Goal: Transaction & Acquisition: Purchase product/service

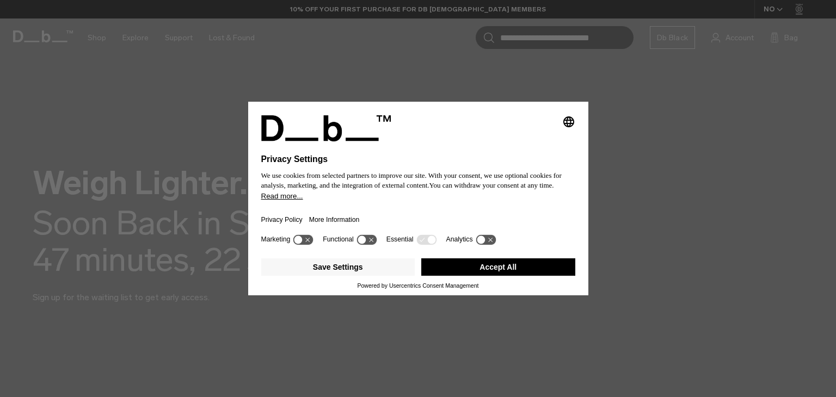
click at [494, 264] on button "Accept All" at bounding box center [498, 267] width 154 height 17
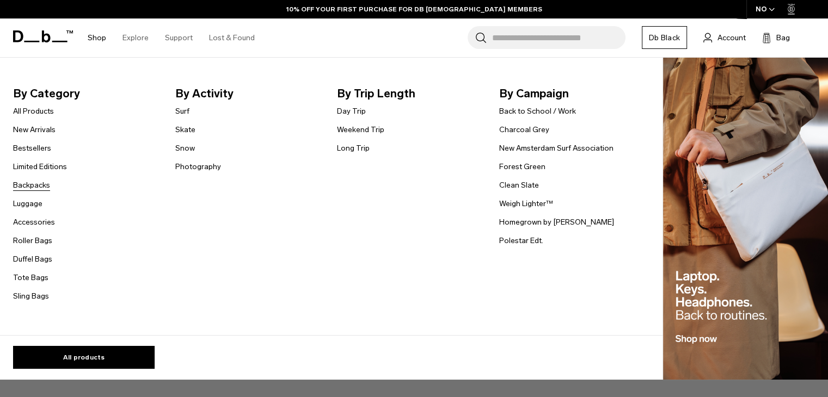
click at [42, 188] on link "Backpacks" at bounding box center [31, 185] width 37 height 11
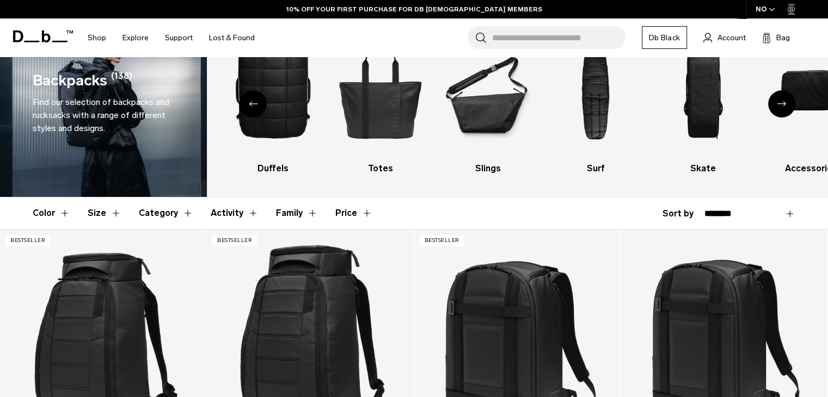
click at [259, 105] on div "Previous slide" at bounding box center [253, 103] width 27 height 27
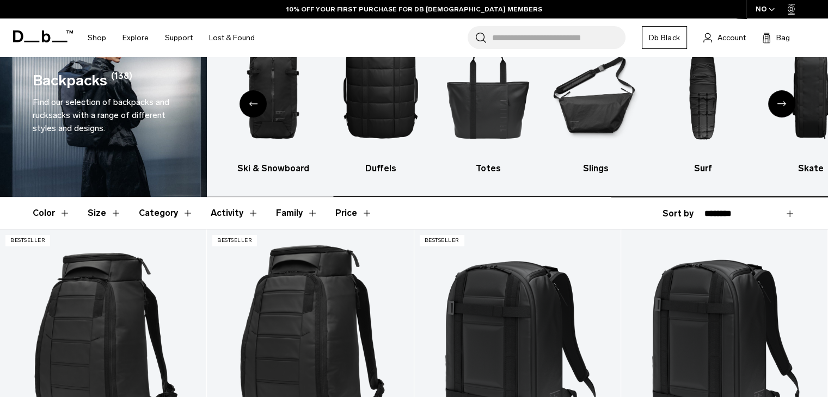
click at [259, 105] on div "Previous slide" at bounding box center [253, 103] width 27 height 27
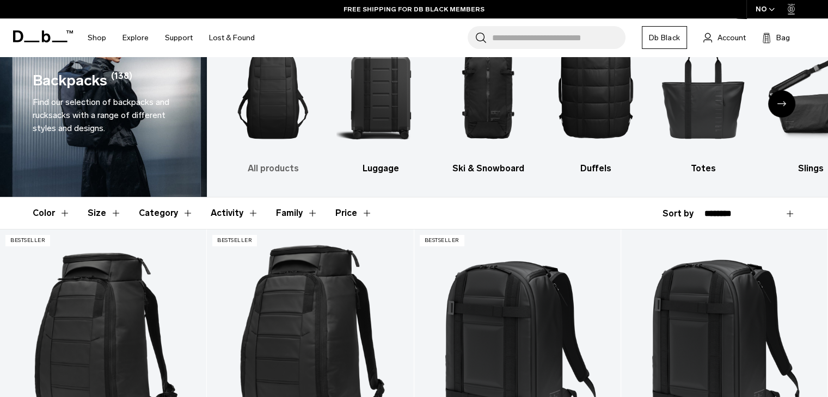
click at [267, 92] on img "1 / 10" at bounding box center [273, 90] width 89 height 133
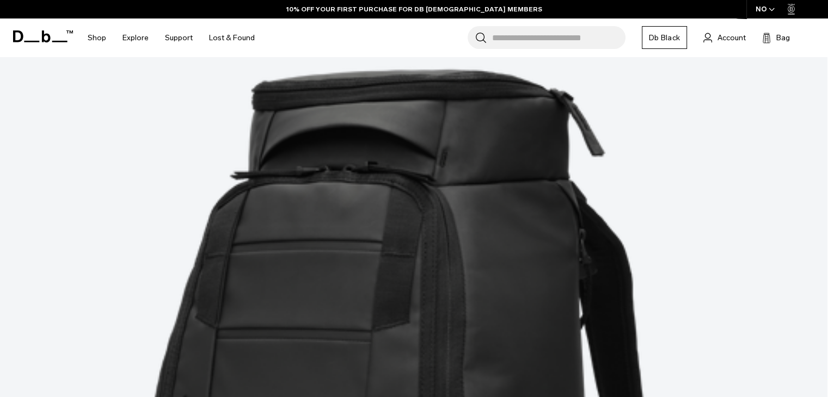
scroll to position [169, 0]
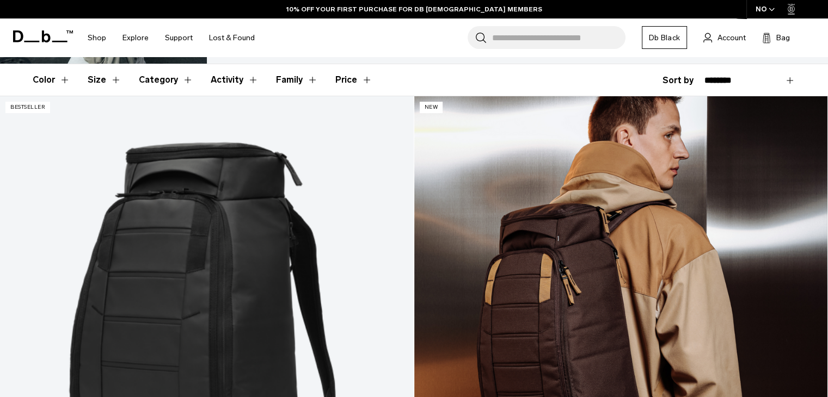
click at [414, 223] on link "Hugger Backpack 30L Espresso" at bounding box center [621, 326] width 414 height 460
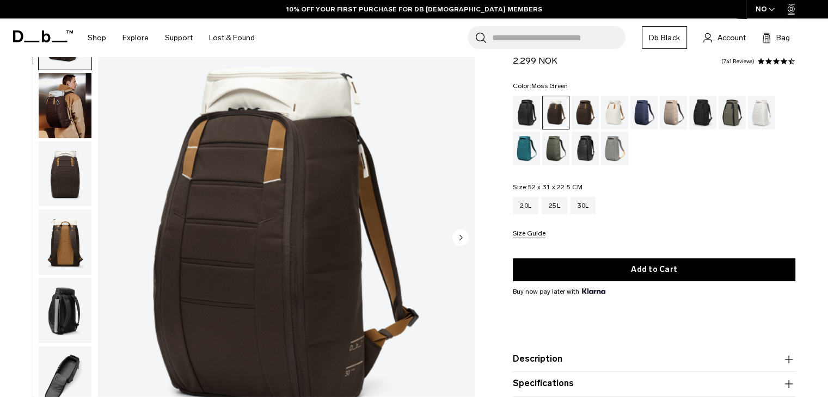
scroll to position [70, 0]
click at [582, 117] on div "Espresso" at bounding box center [586, 113] width 28 height 34
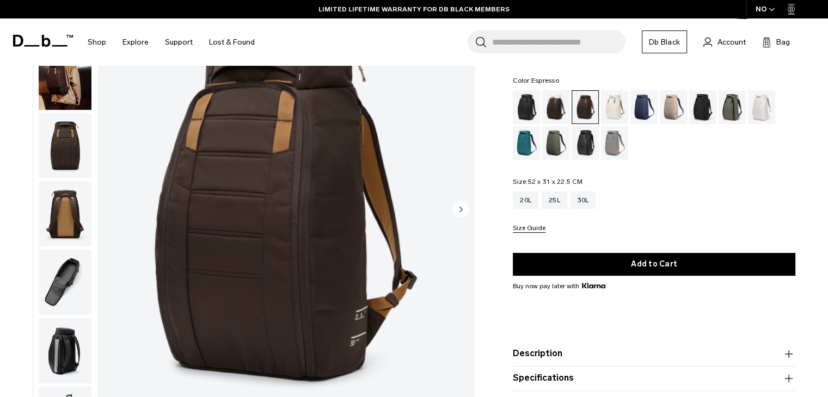
scroll to position [84, 0]
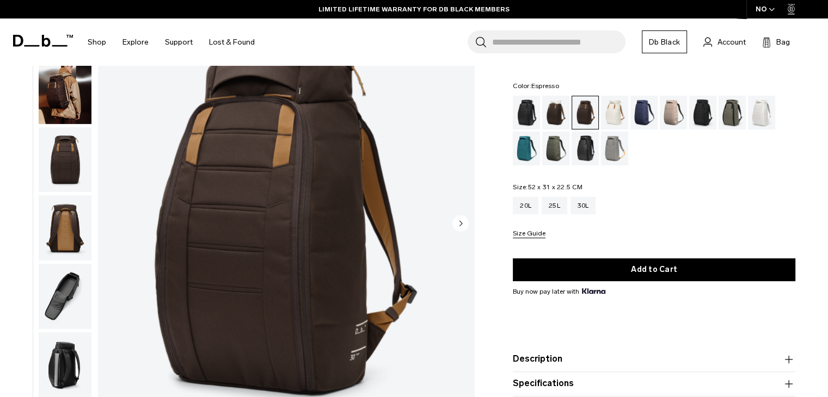
click at [454, 230] on icon "Next slide" at bounding box center [460, 223] width 16 height 16
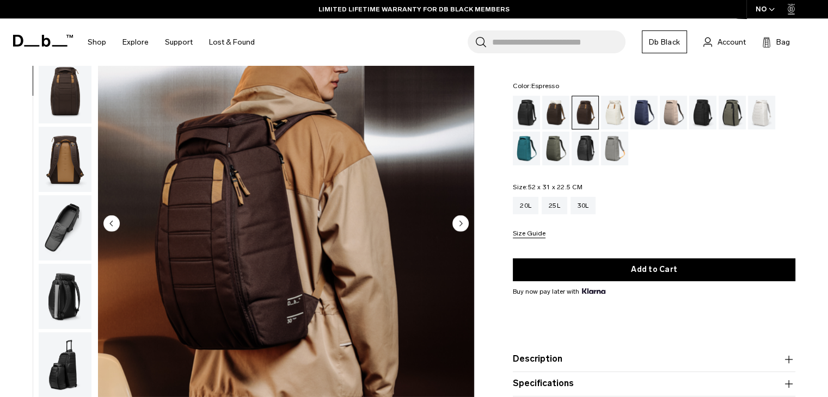
click at [454, 230] on icon "Next slide" at bounding box center [460, 223] width 16 height 16
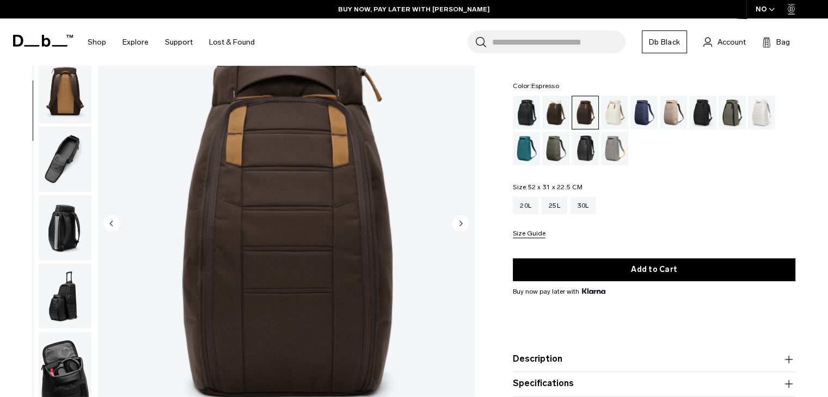
click at [454, 230] on icon "Next slide" at bounding box center [460, 223] width 16 height 16
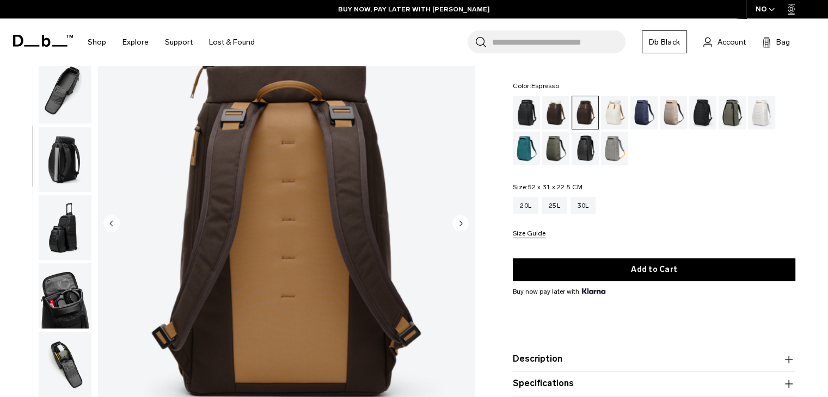
click at [454, 230] on icon "Next slide" at bounding box center [460, 223] width 16 height 16
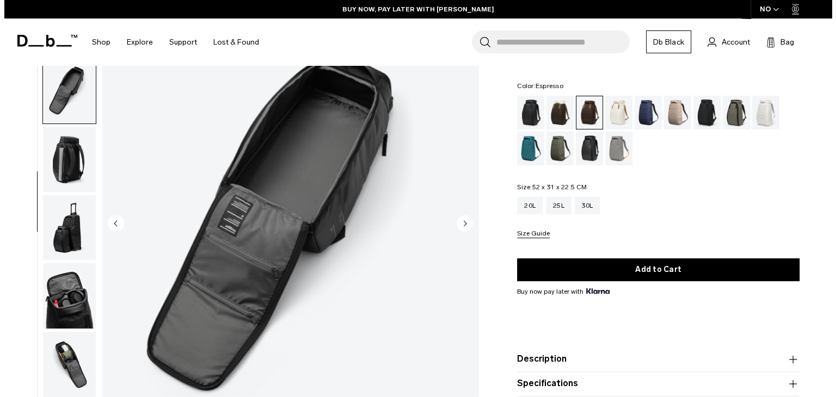
scroll to position [213, 0]
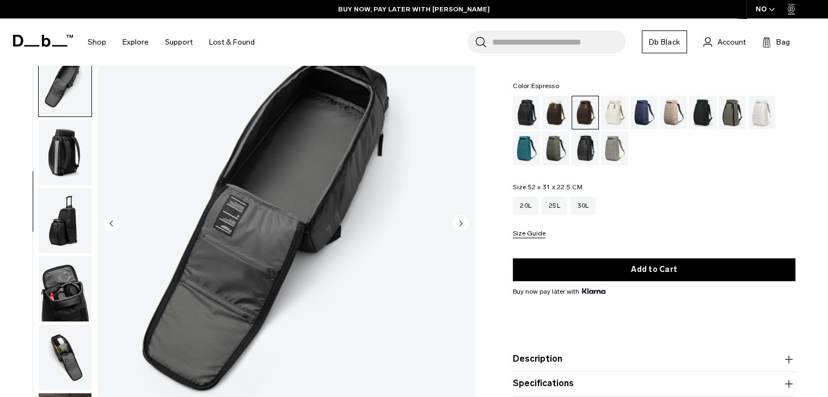
click at [454, 230] on icon "Next slide" at bounding box center [460, 223] width 16 height 16
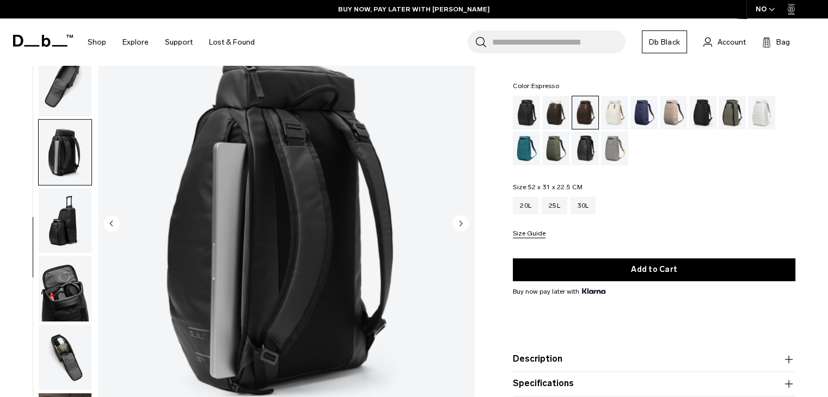
click at [120, 224] on img "6 / 10" at bounding box center [286, 225] width 376 height 470
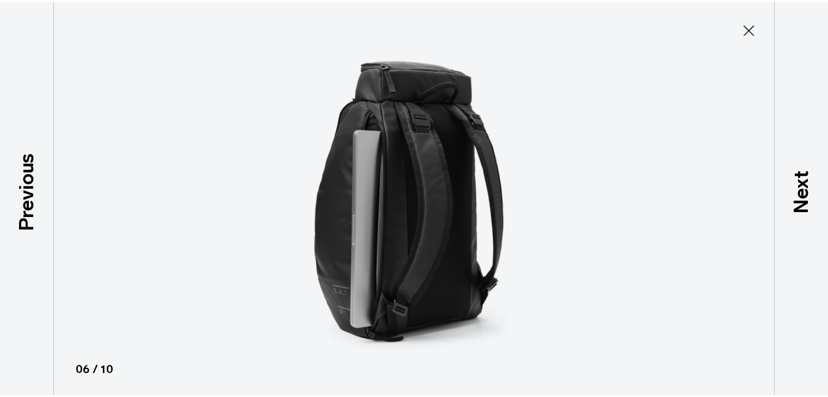
scroll to position [207, 0]
type button "Close"
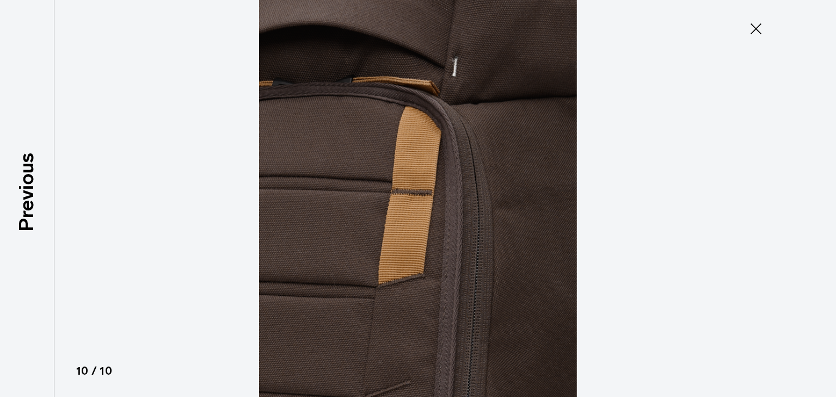
click at [760, 25] on icon at bounding box center [756, 28] width 17 height 17
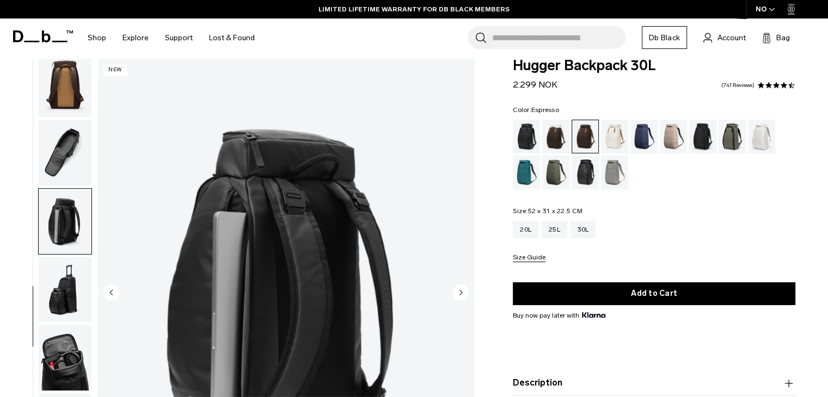
scroll to position [0, 0]
